Goal: Task Accomplishment & Management: Manage account settings

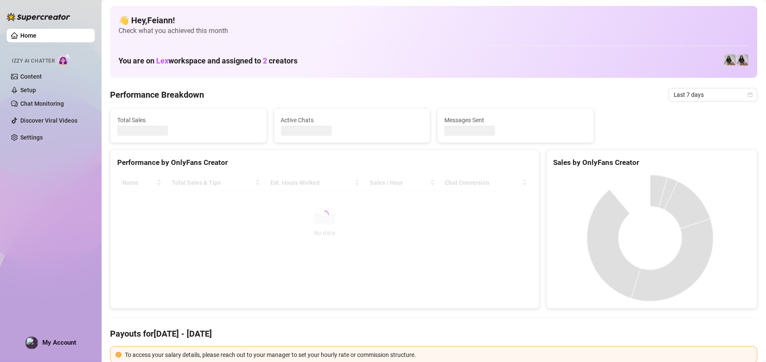
click at [29, 346] on img at bounding box center [32, 343] width 12 height 12
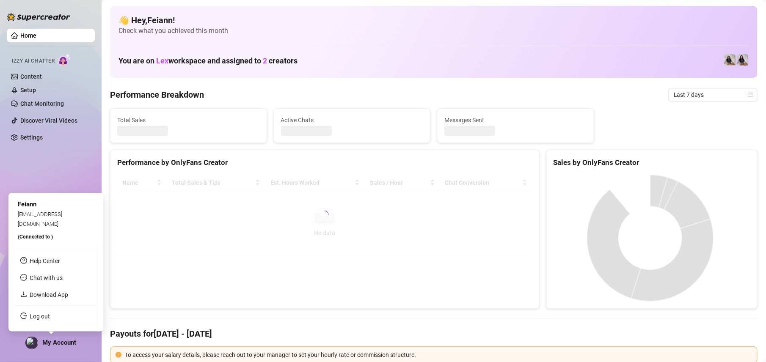
click at [28, 309] on ul "Help Center Chat with us Download App Log out" at bounding box center [56, 286] width 85 height 80
click at [30, 315] on link "Log out" at bounding box center [40, 316] width 20 height 7
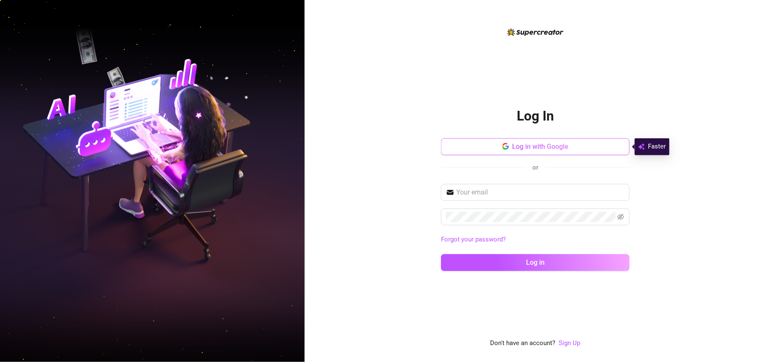
click at [418, 146] on span "Log in with Google" at bounding box center [541, 147] width 56 height 8
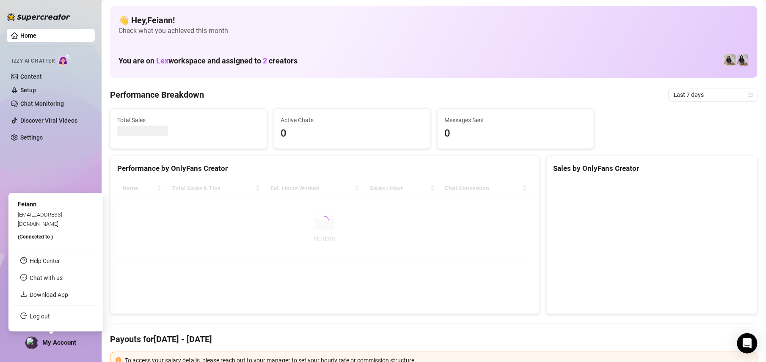
click at [32, 343] on img at bounding box center [32, 343] width 12 height 12
click at [32, 313] on link "Log out" at bounding box center [40, 316] width 20 height 7
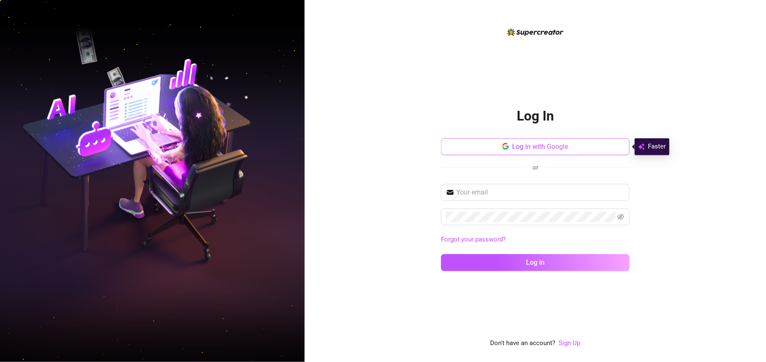
click at [418, 152] on button "Log in with Google" at bounding box center [535, 146] width 189 height 17
